Goal: Task Accomplishment & Management: Use online tool/utility

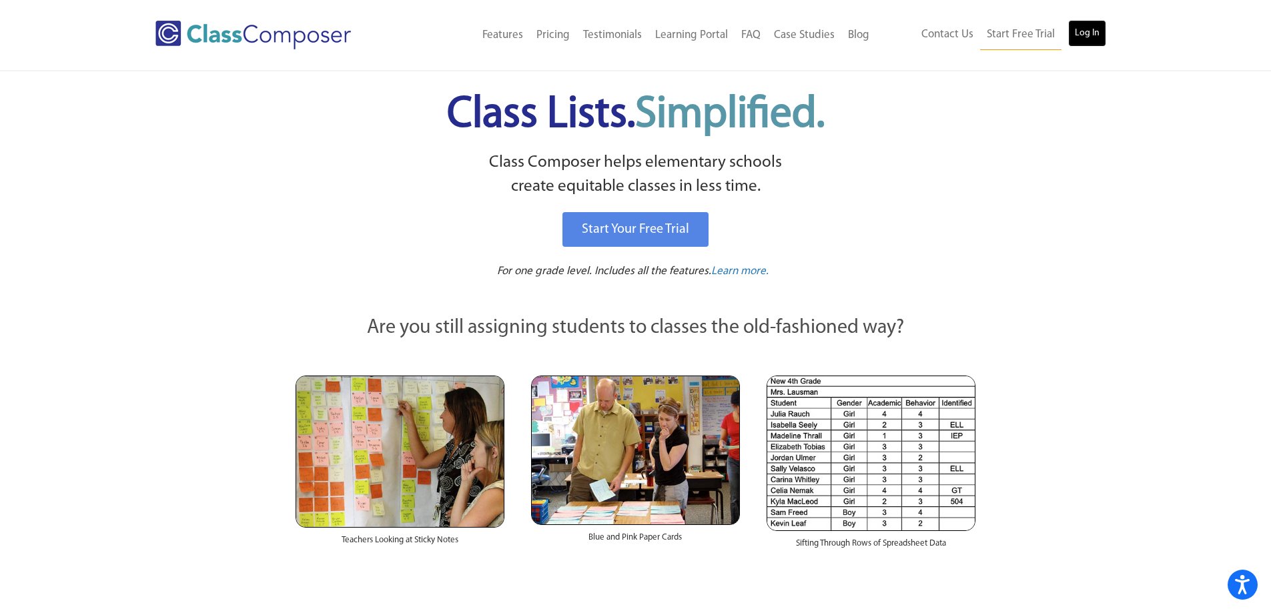
click at [1096, 37] on link "Log In" at bounding box center [1087, 33] width 38 height 27
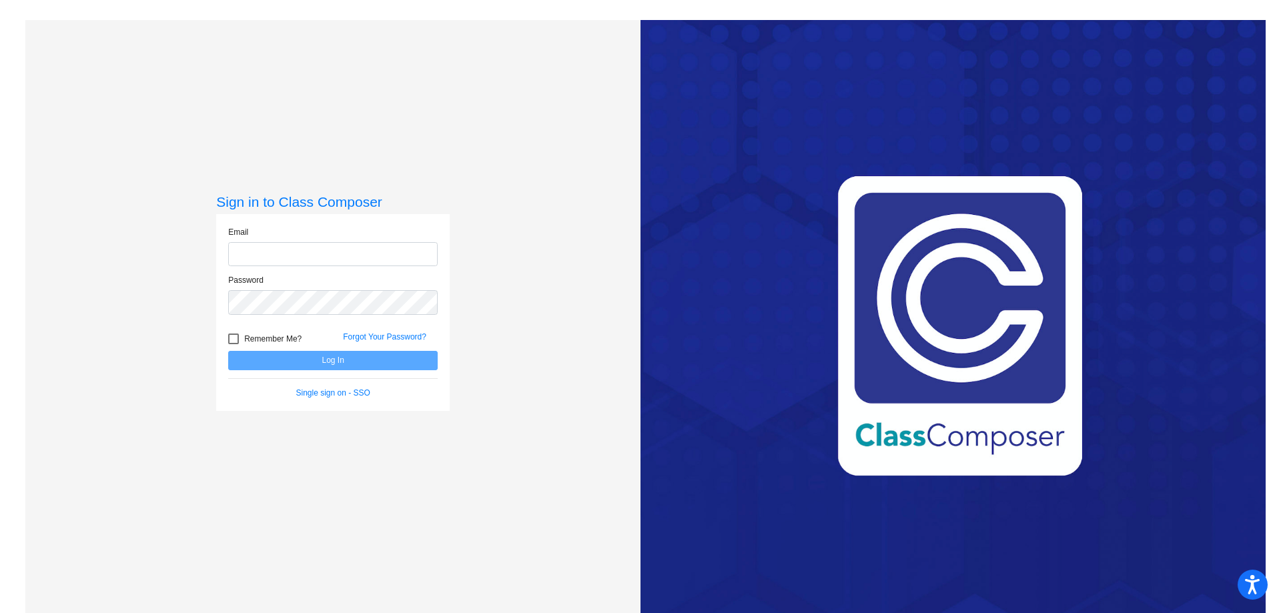
type input "[PERSON_NAME][EMAIL_ADDRESS][PERSON_NAME][DOMAIN_NAME]"
click at [368, 358] on button "Log In" at bounding box center [332, 360] width 209 height 19
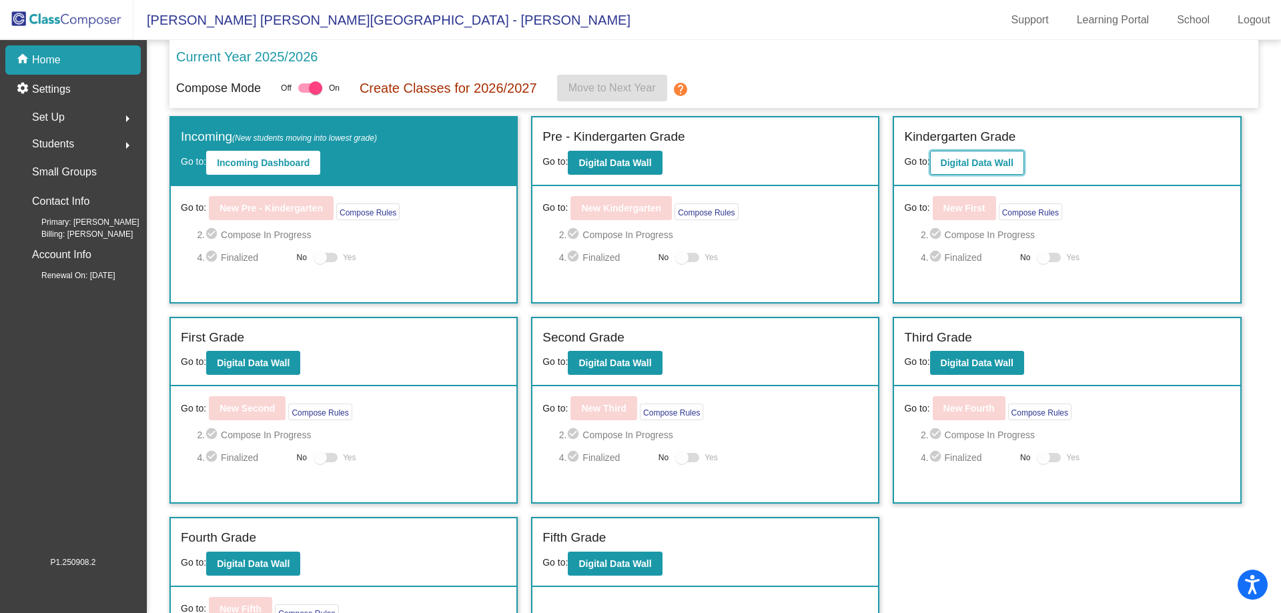
click at [979, 163] on b "Digital Data Wall" at bounding box center [977, 162] width 73 height 11
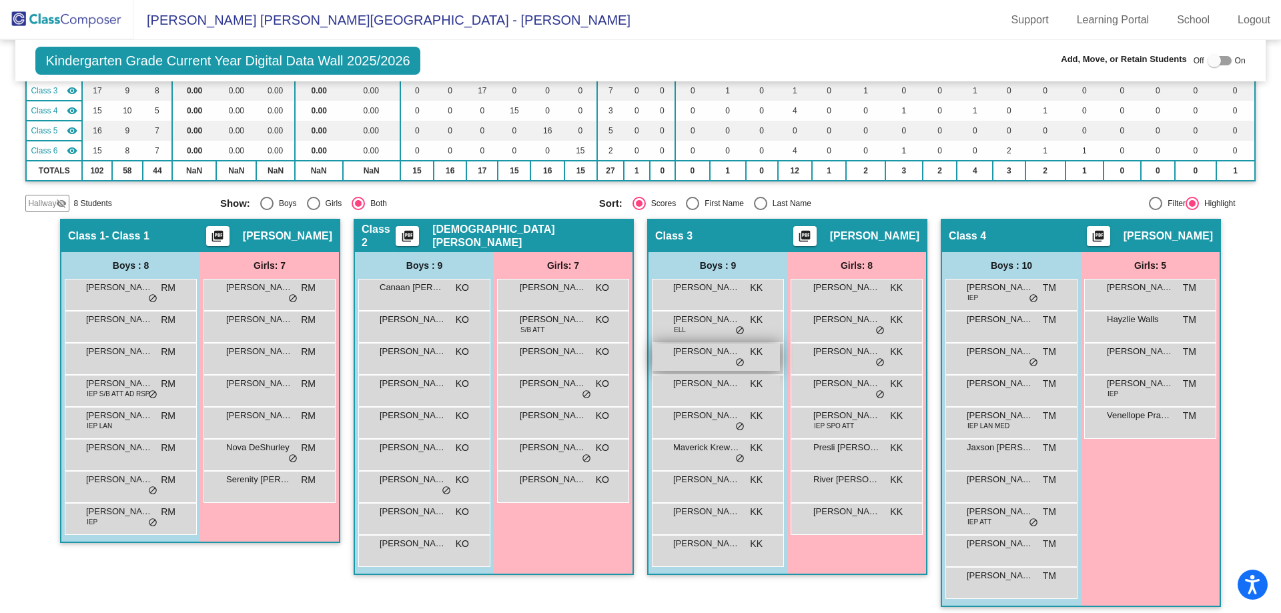
scroll to position [200, 0]
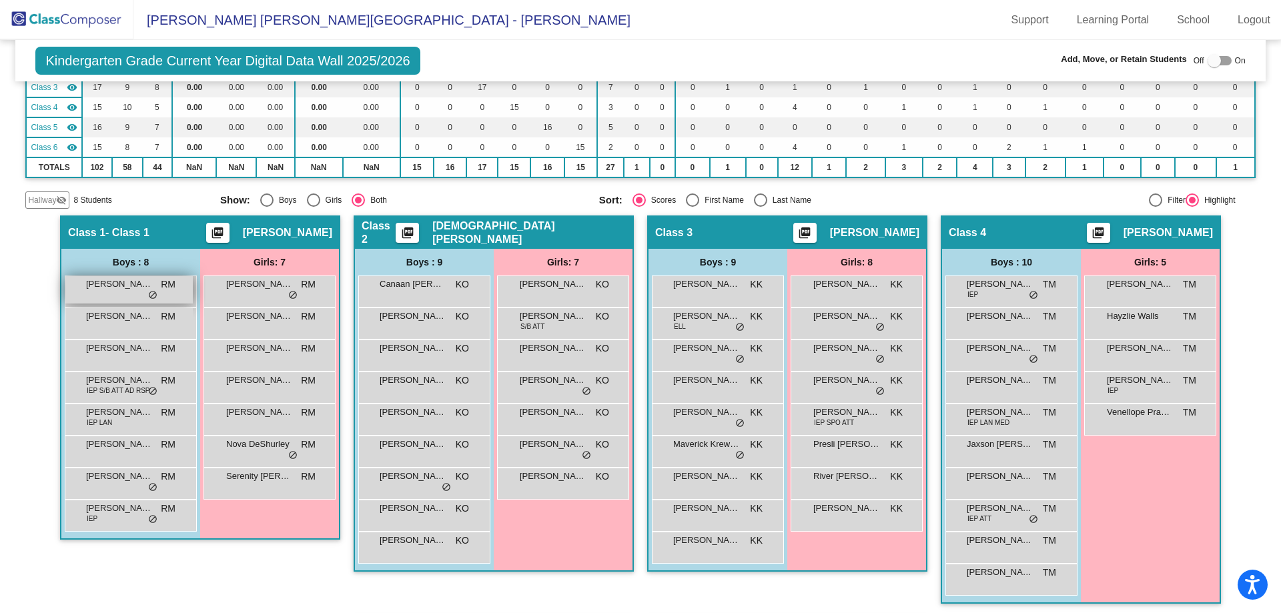
click at [118, 283] on span "[PERSON_NAME]" at bounding box center [119, 284] width 67 height 13
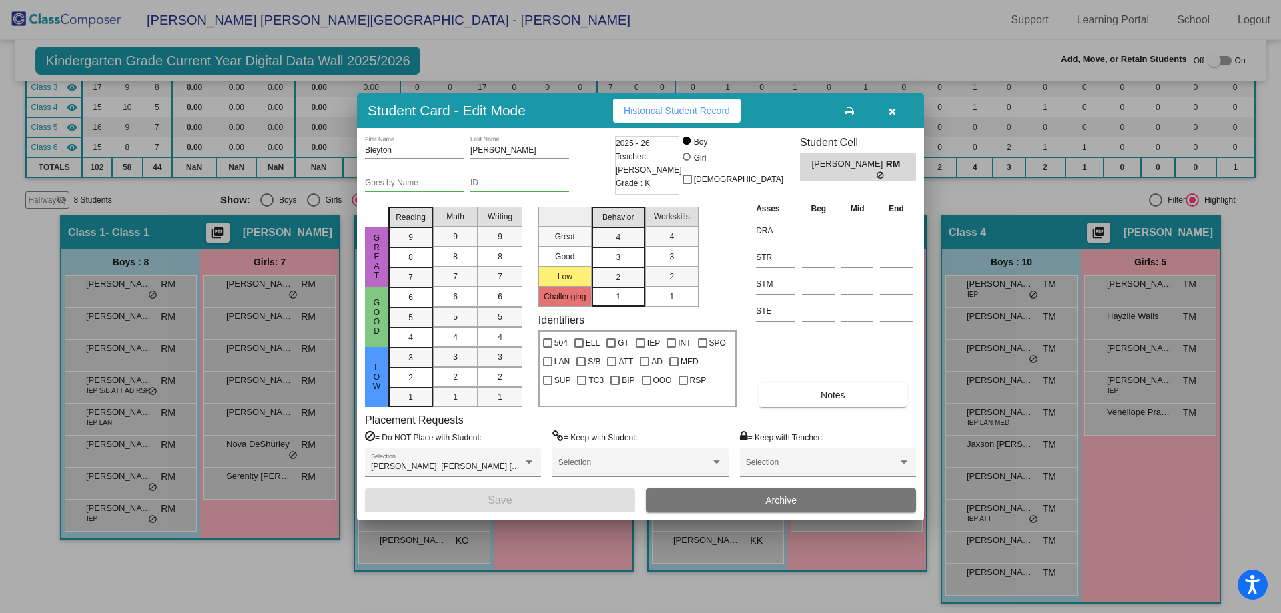
click at [896, 111] on button "button" at bounding box center [892, 111] width 43 height 24
